Goal: Information Seeking & Learning: Learn about a topic

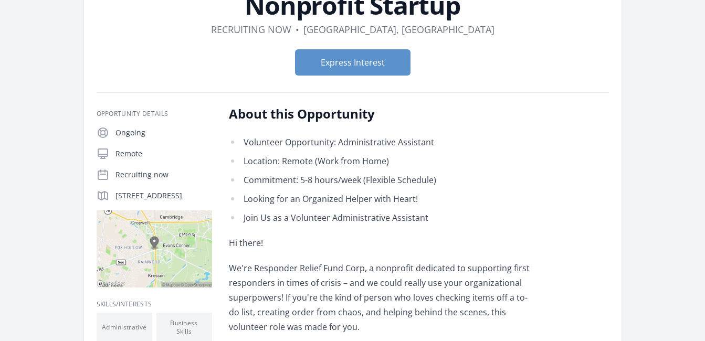
scroll to position [105, 0]
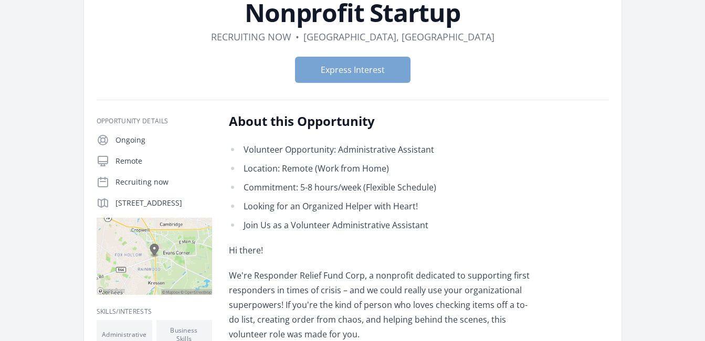
click at [379, 72] on button "Express Interest" at bounding box center [353, 70] width 116 height 26
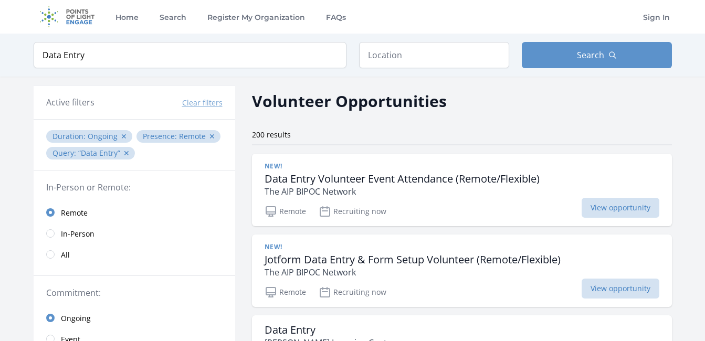
scroll to position [1932, 0]
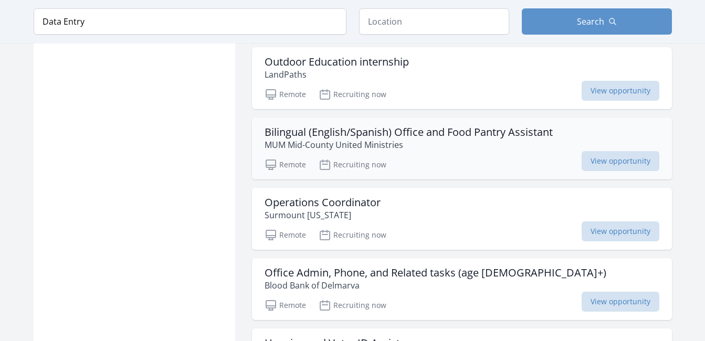
scroll to position [2220, 0]
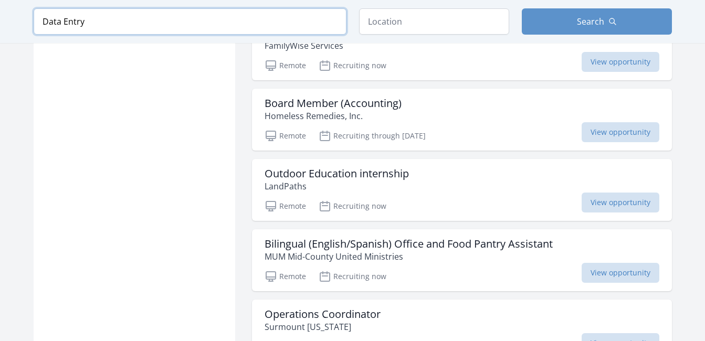
click at [125, 16] on input "Data Entry" at bounding box center [190, 21] width 313 height 26
type input "D"
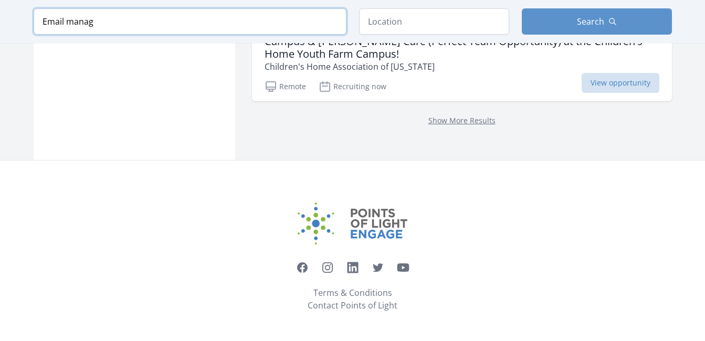
scroll to position [1699, 0]
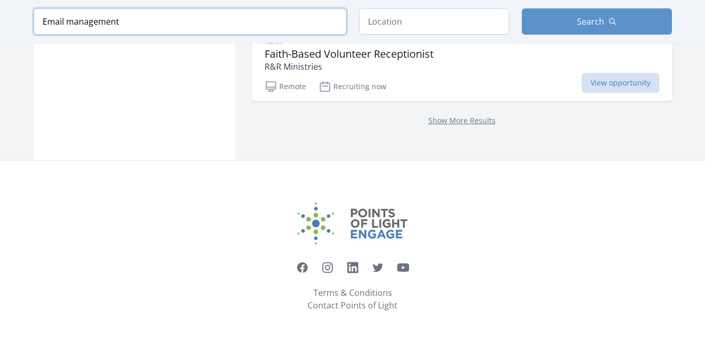
type input "Email management"
click button "submit" at bounding box center [0, 0] width 0 height 0
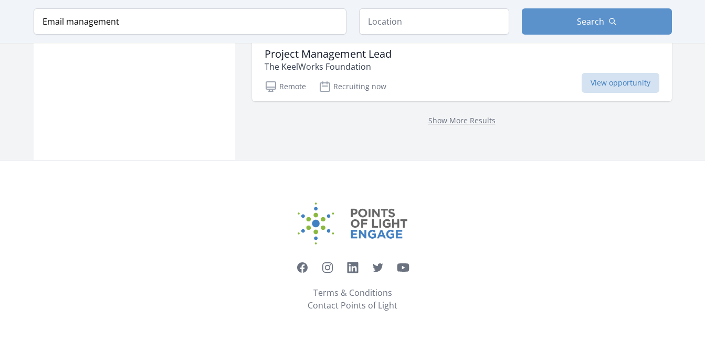
scroll to position [1474, 0]
drag, startPoint x: 117, startPoint y: 21, endPoint x: 36, endPoint y: 26, distance: 80.5
click at [38, 26] on input "Email management" at bounding box center [190, 21] width 313 height 26
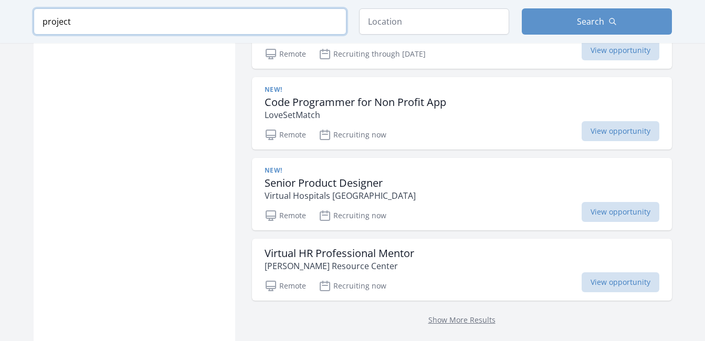
scroll to position [1474, 0]
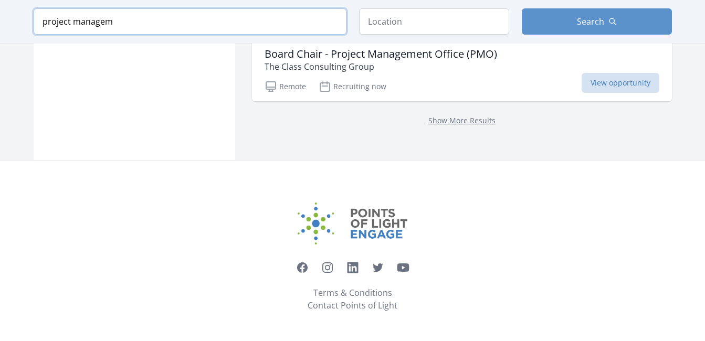
scroll to position [1462, 0]
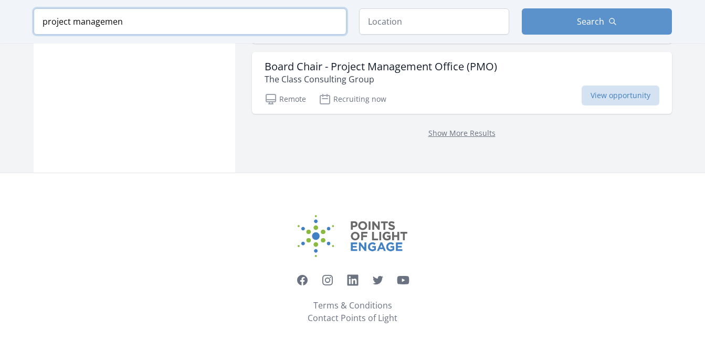
type input "project management"
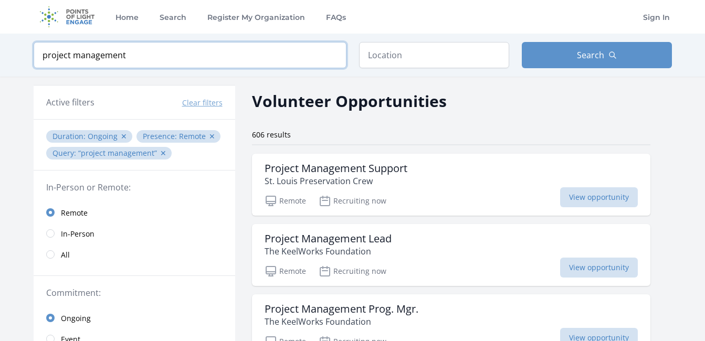
click at [334, 50] on input "project management" at bounding box center [190, 55] width 313 height 26
click at [335, 54] on input "project management" at bounding box center [190, 55] width 313 height 26
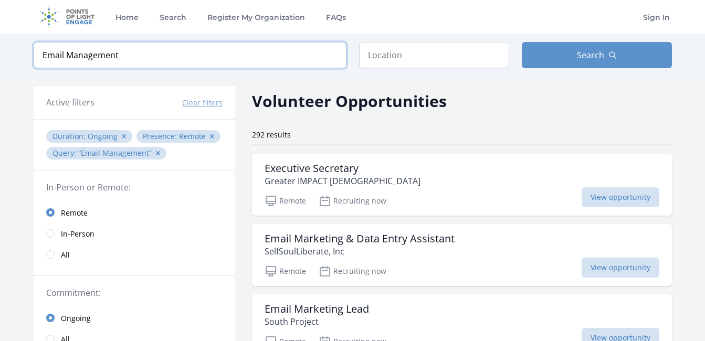
type input "Email Management"
click button "submit" at bounding box center [0, 0] width 0 height 0
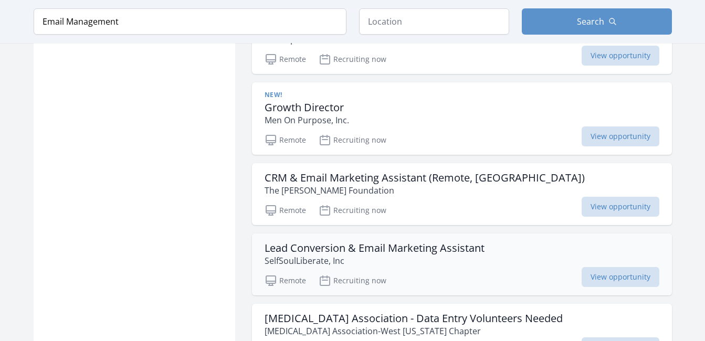
scroll to position [840, 0]
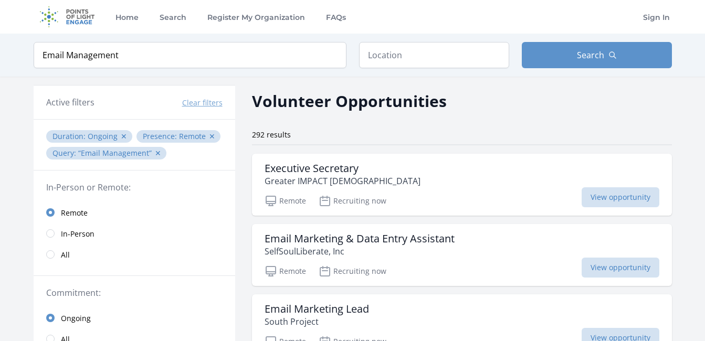
click at [230, 40] on div "Keyword Email Management Location Search" at bounding box center [353, 55] width 672 height 43
click at [334, 56] on input "Email Management" at bounding box center [190, 55] width 313 height 26
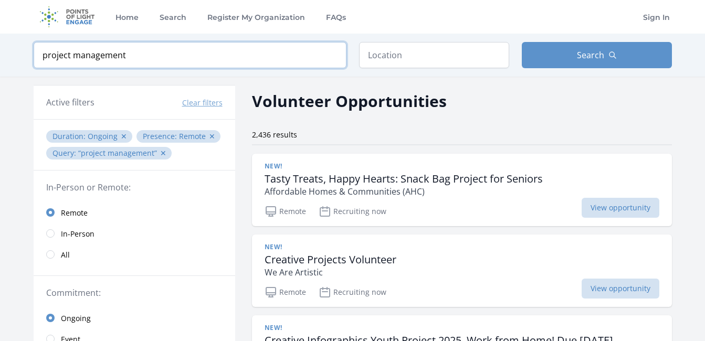
type input "project management"
click button "submit" at bounding box center [0, 0] width 0 height 0
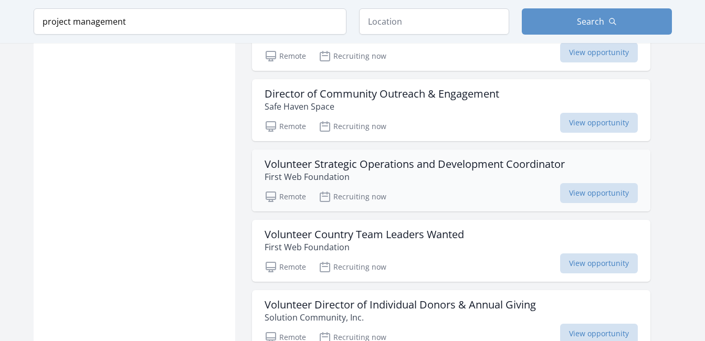
scroll to position [1103, 0]
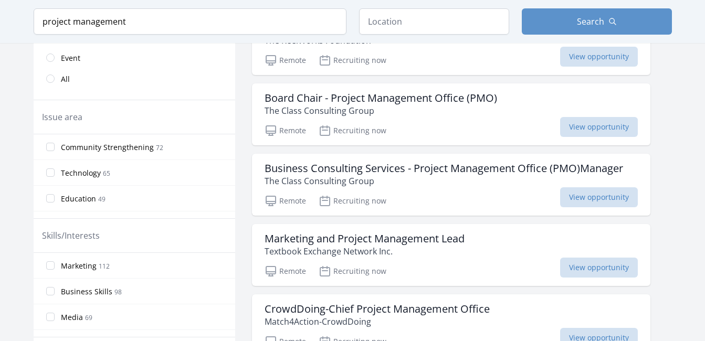
scroll to position [315, 0]
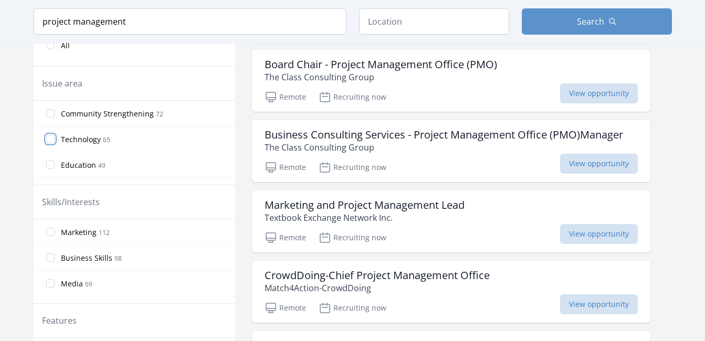
click at [47, 139] on input "Technology 65" at bounding box center [50, 139] width 8 height 8
click at [49, 139] on input "Technology 65" at bounding box center [50, 139] width 8 height 8
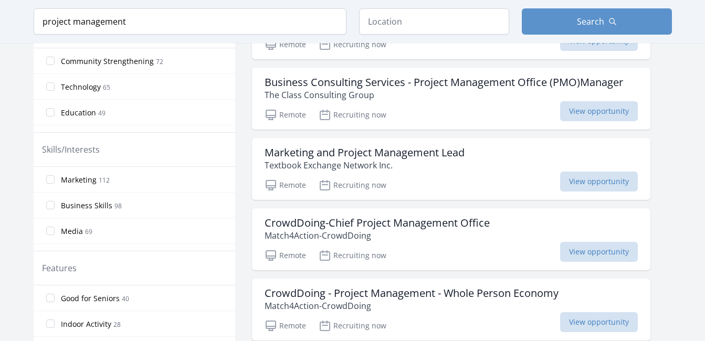
scroll to position [53, 0]
click at [48, 231] on input "Administrative 56" at bounding box center [50, 230] width 8 height 8
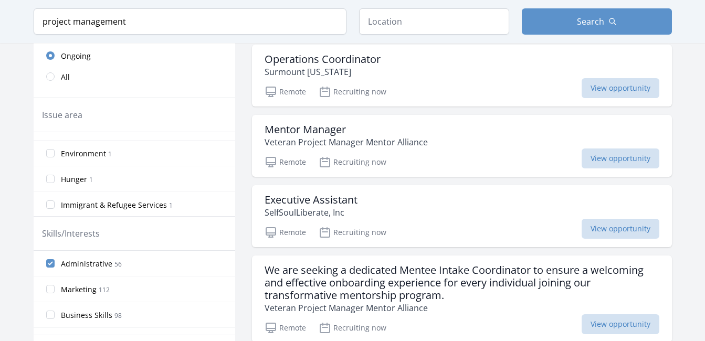
scroll to position [224, 0]
click at [47, 179] on input "Job Training & Employment 1" at bounding box center [50, 178] width 8 height 8
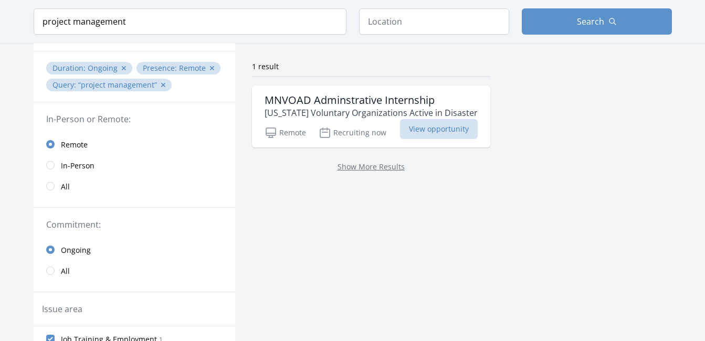
scroll to position [53, 0]
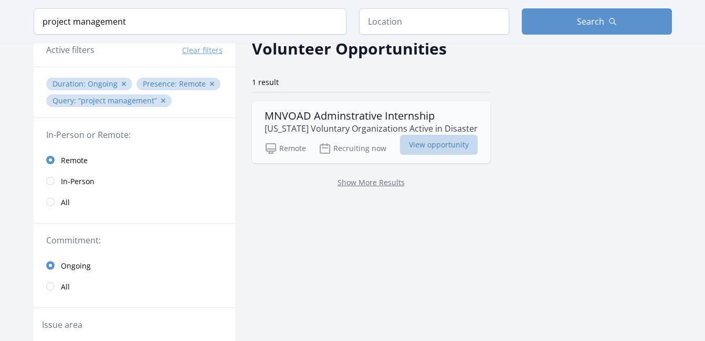
click at [433, 145] on span "View opportunity" at bounding box center [439, 145] width 78 height 20
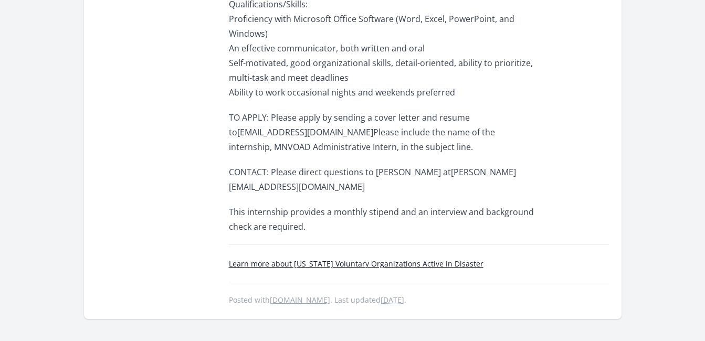
scroll to position [578, 0]
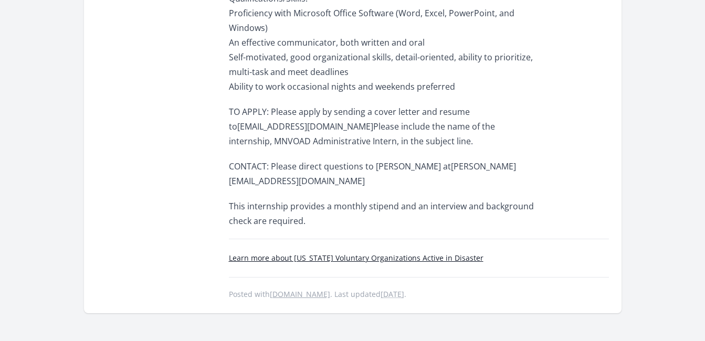
click at [498, 106] on p "TO APPLY: Please apply by sending a cover letter and resume to minnesotavoad@gm…" at bounding box center [382, 126] width 307 height 44
click at [123, 40] on div "Skills/Interests Administrative Issue area Job Training & Employment" at bounding box center [155, 49] width 116 height 504
